Goal: Transaction & Acquisition: Purchase product/service

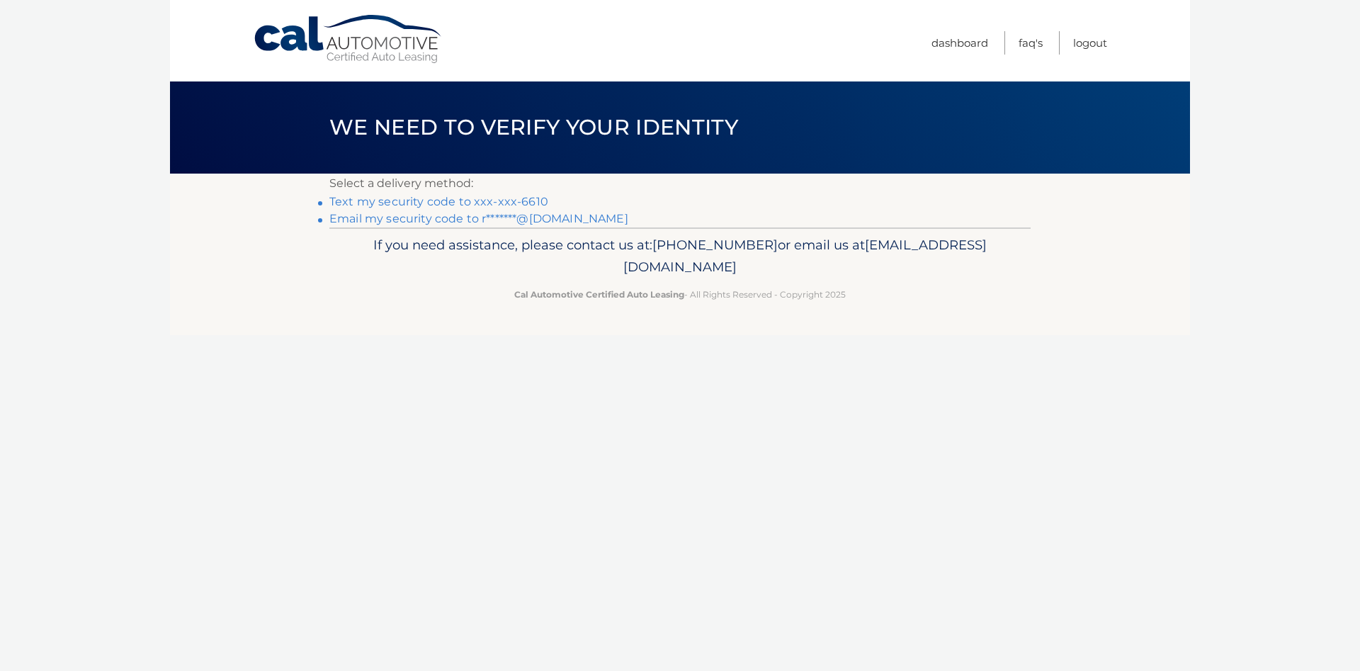
click at [463, 200] on link "Text my security code to xxx-xxx-6610" at bounding box center [438, 201] width 219 height 13
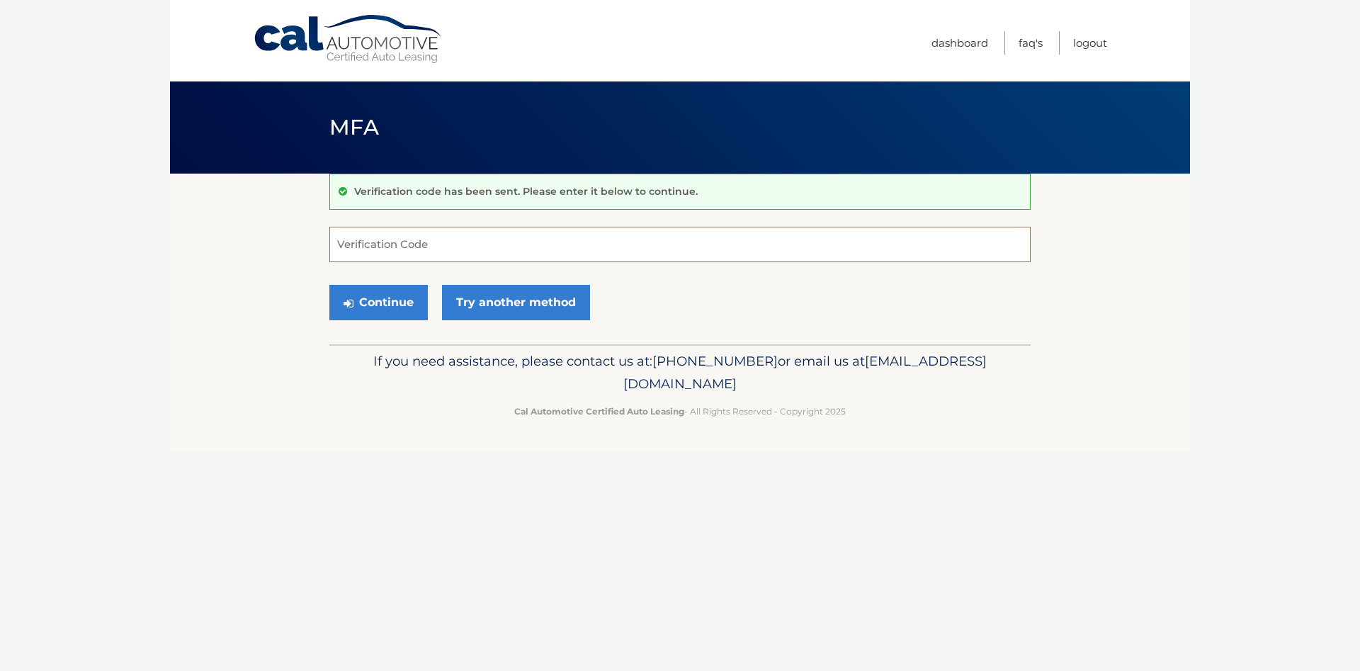
click at [378, 248] on input "Verification Code" at bounding box center [679, 244] width 701 height 35
type input "637105"
click at [392, 305] on button "Continue" at bounding box center [378, 302] width 98 height 35
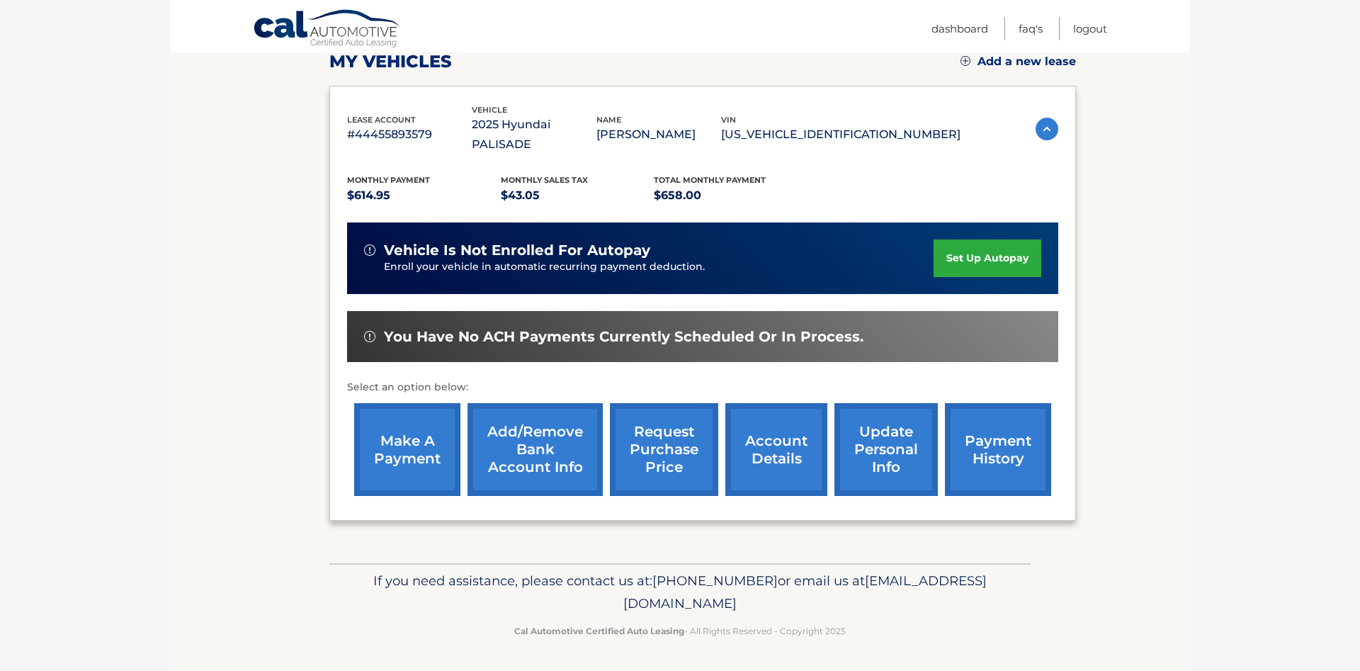
scroll to position [222, 0]
click at [401, 436] on link "make a payment" at bounding box center [407, 449] width 106 height 93
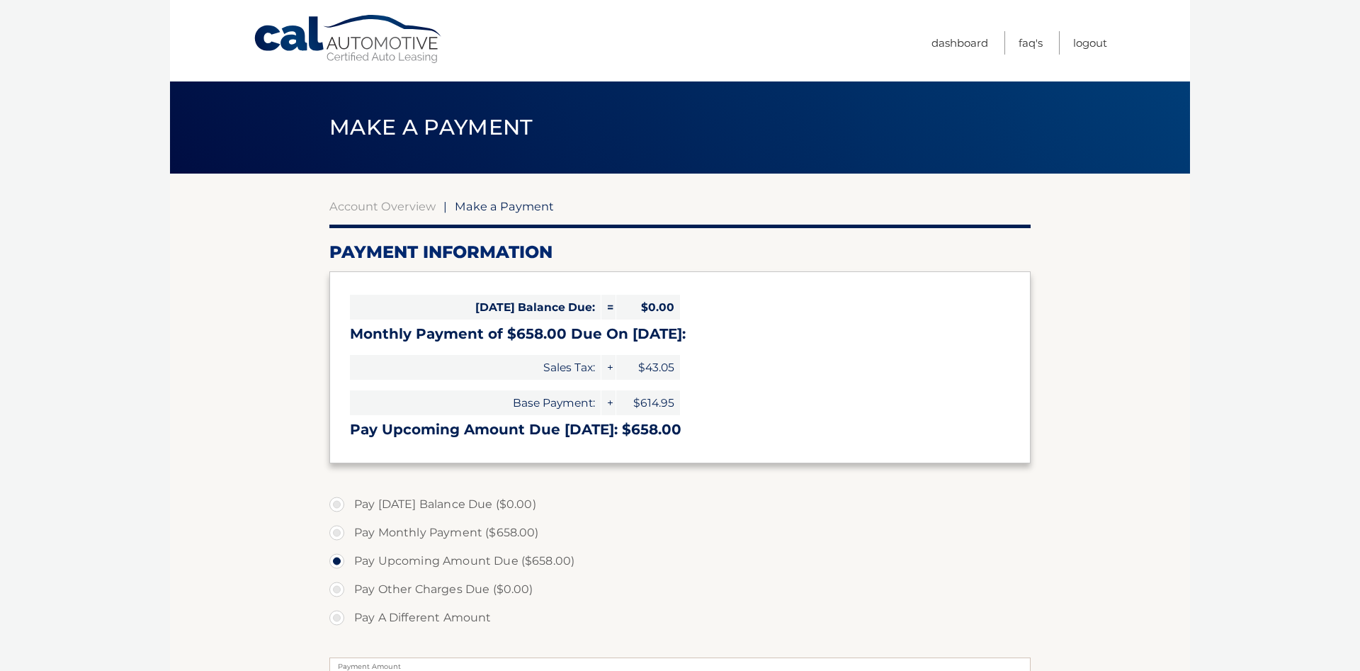
select select "NmMzZTgxMzAtZGI4ZS00MWIxLTgyMmQtZTc0YmU0Mzg5NjQy"
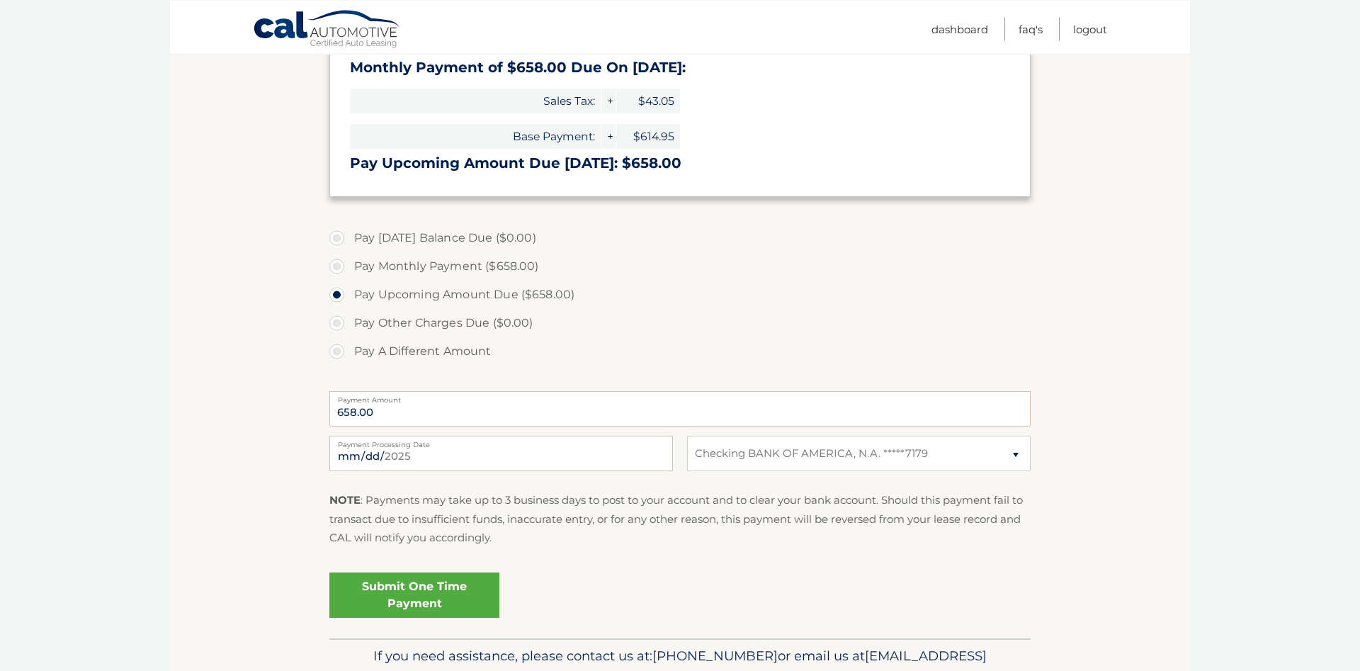
scroll to position [289, 0]
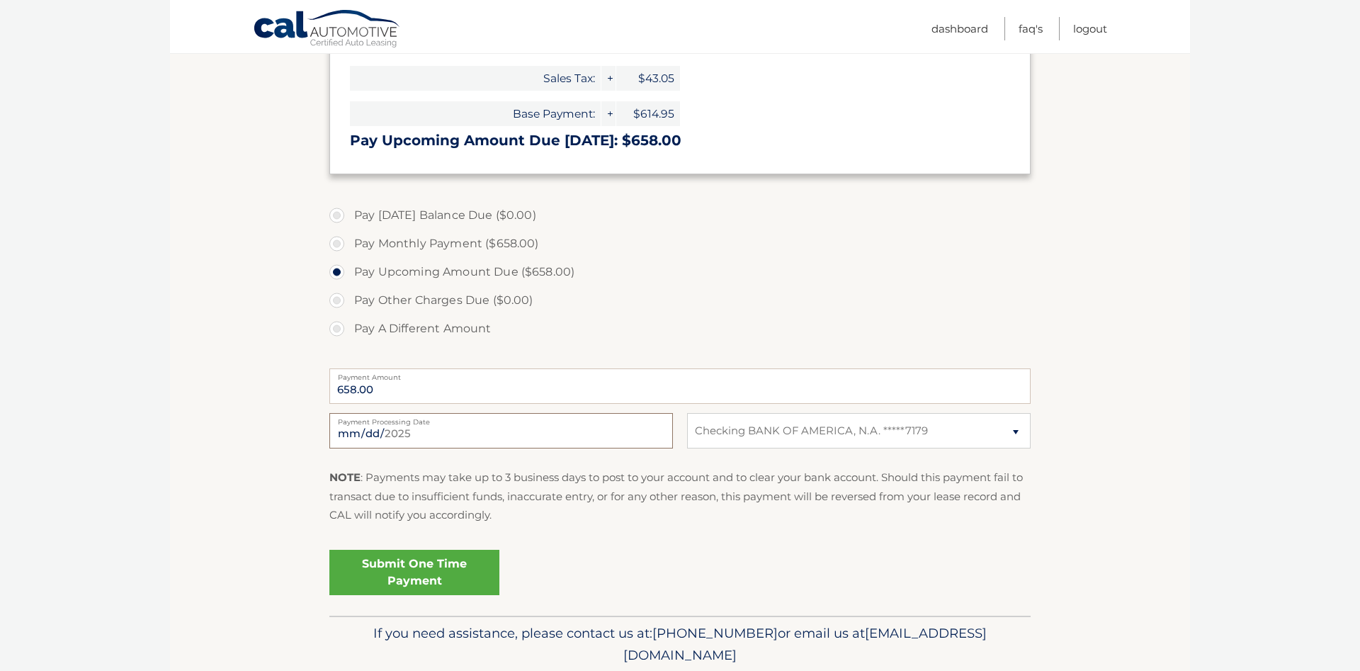
click at [657, 430] on input "[DATE]" at bounding box center [501, 430] width 344 height 35
type input "[DATE]"
click at [413, 574] on link "Submit One Time Payment" at bounding box center [414, 572] width 170 height 45
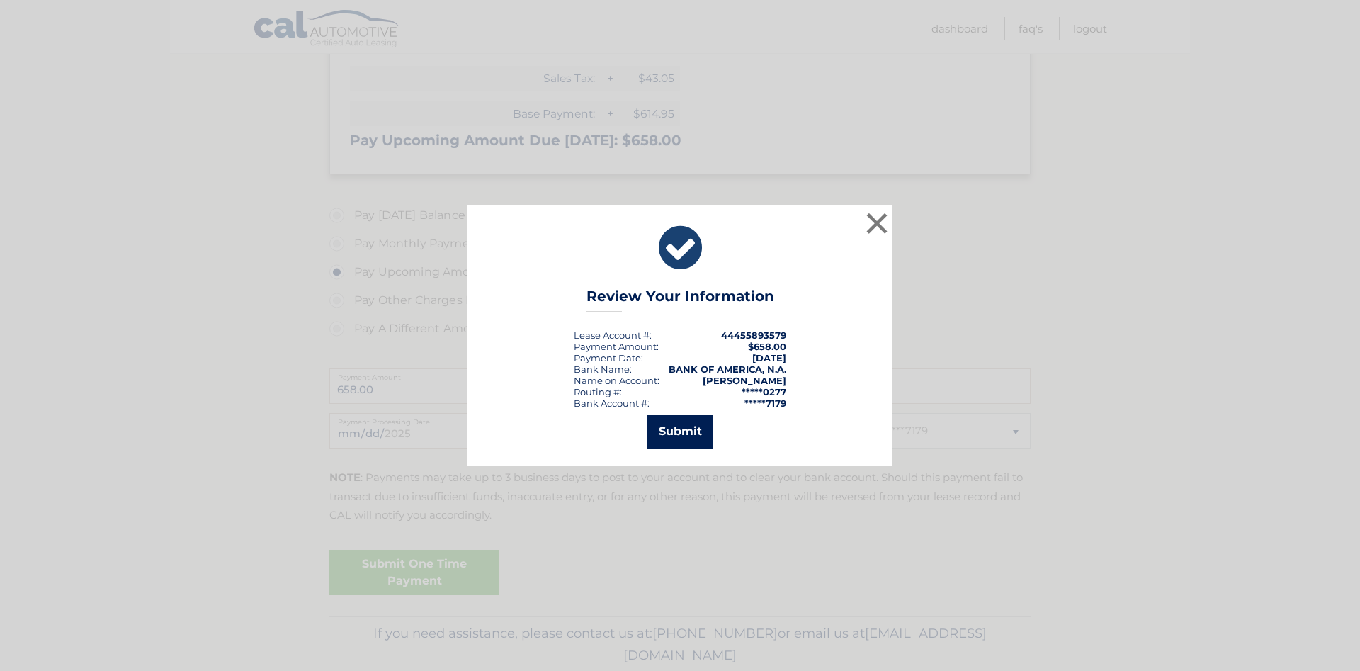
click at [686, 433] on button "Submit" at bounding box center [680, 431] width 66 height 34
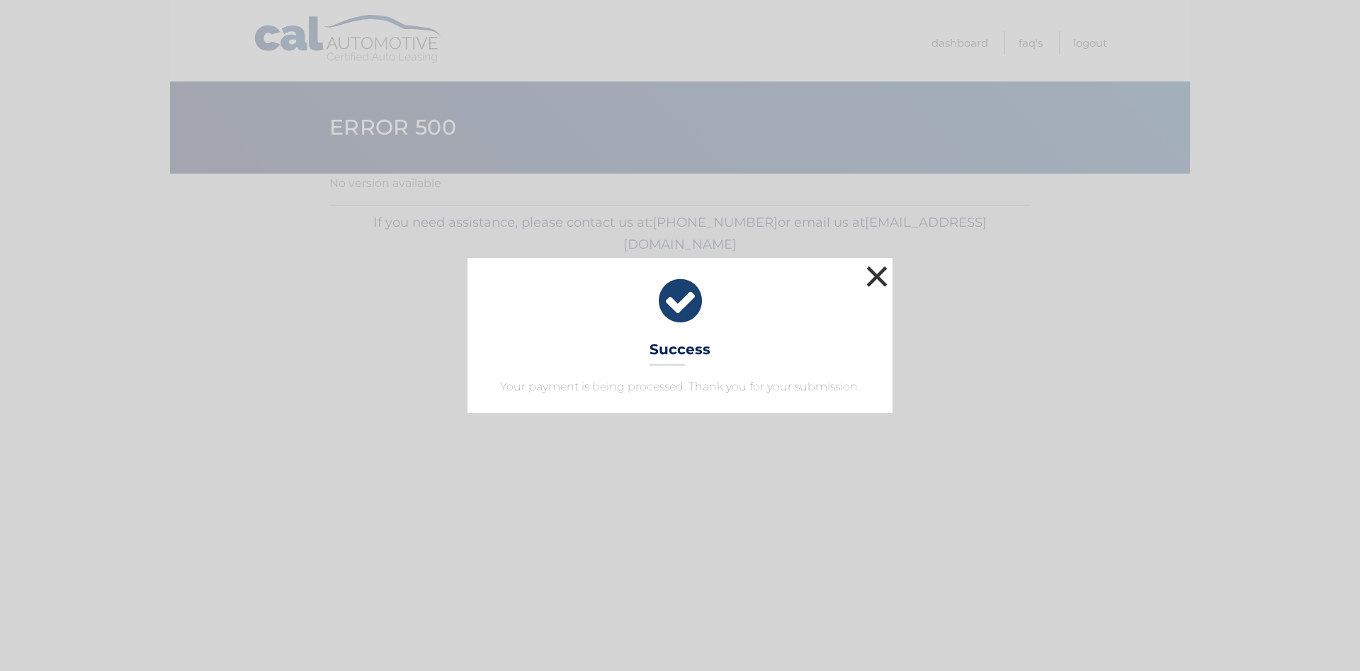
click at [875, 274] on button "×" at bounding box center [877, 276] width 28 height 28
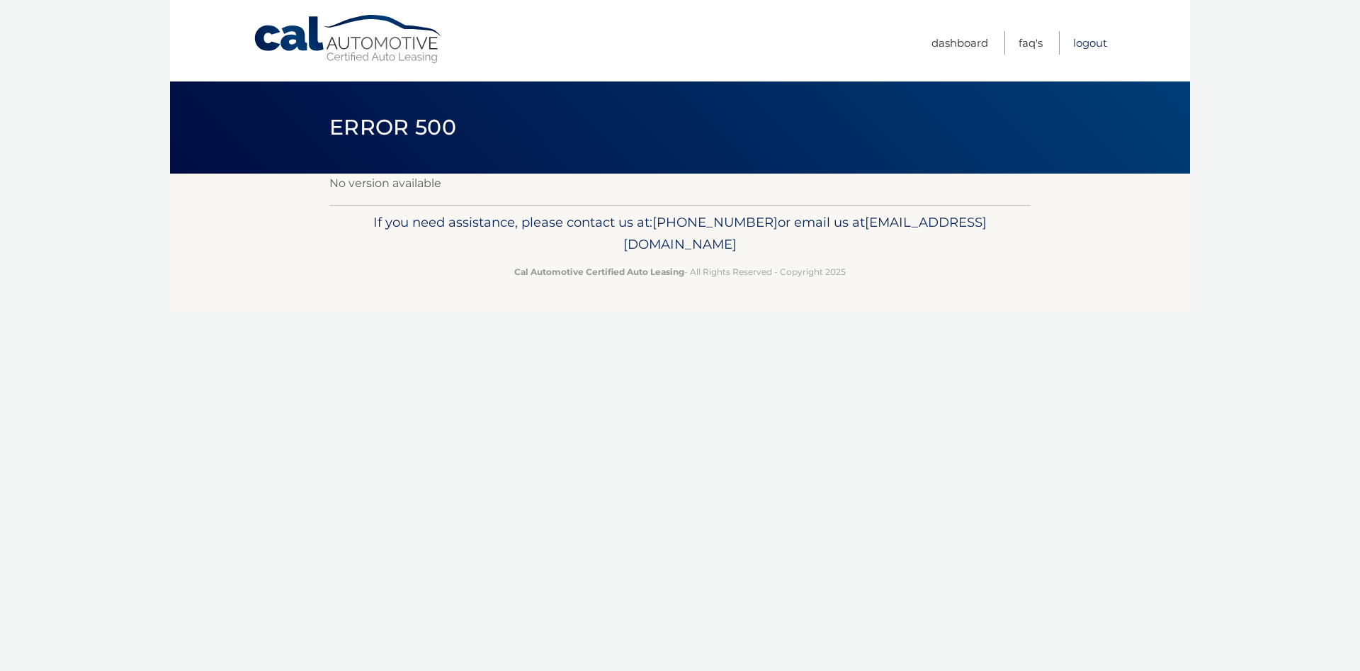
click at [1091, 39] on link "Logout" at bounding box center [1090, 42] width 34 height 23
